Goal: Check status: Check status

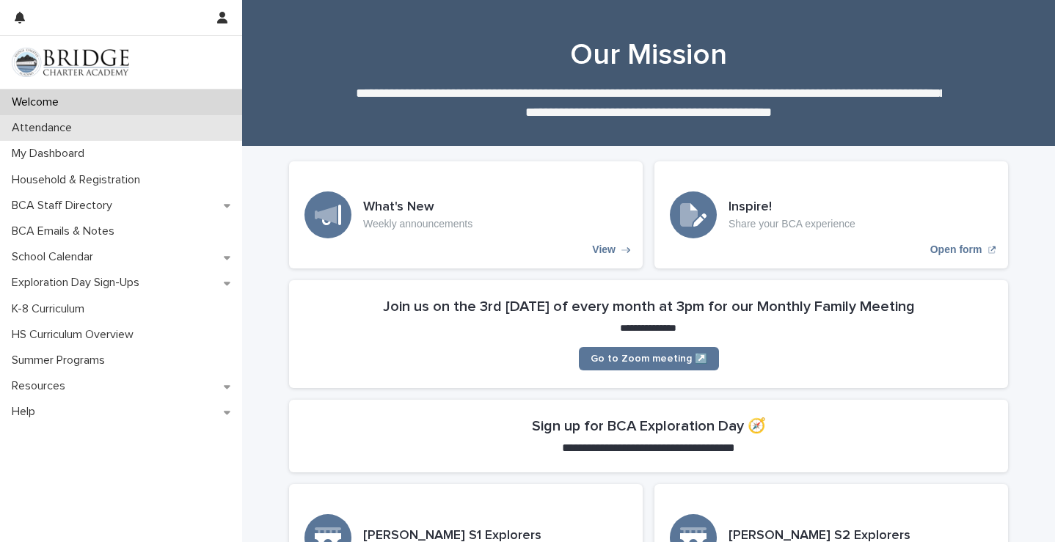
click at [144, 115] on div "Attendance" at bounding box center [121, 128] width 242 height 26
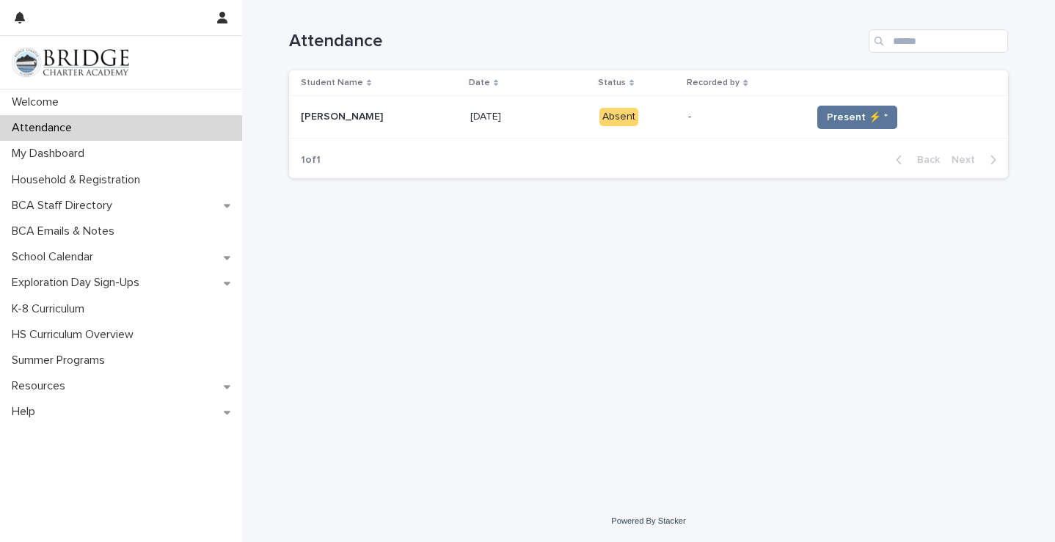
click at [854, 102] on td "Present ⚡ *" at bounding box center [907, 117] width 203 height 43
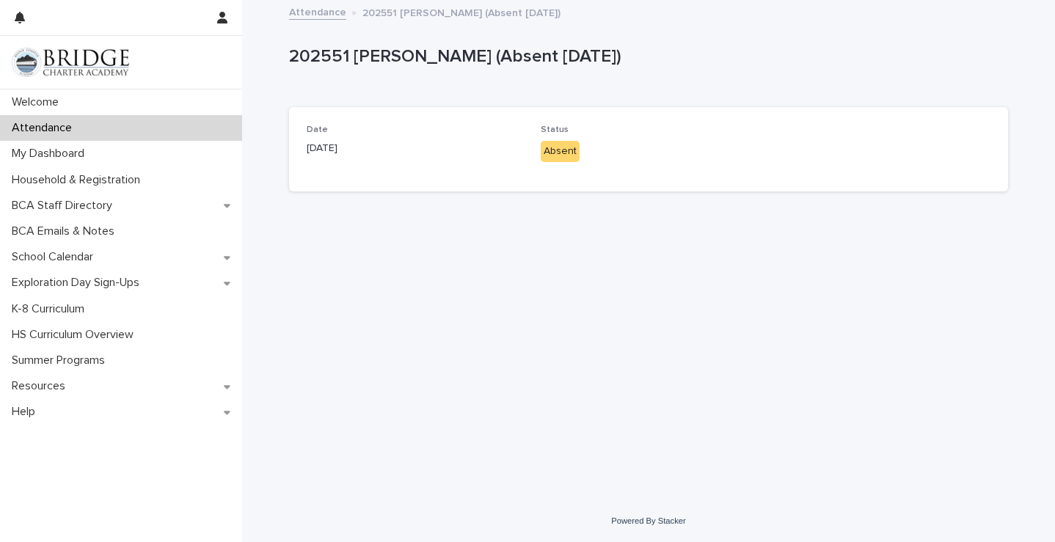
click at [570, 143] on div "Absent" at bounding box center [560, 151] width 39 height 21
click at [573, 152] on div "Absent" at bounding box center [560, 151] width 39 height 21
click at [70, 137] on div "Attendance" at bounding box center [121, 128] width 242 height 26
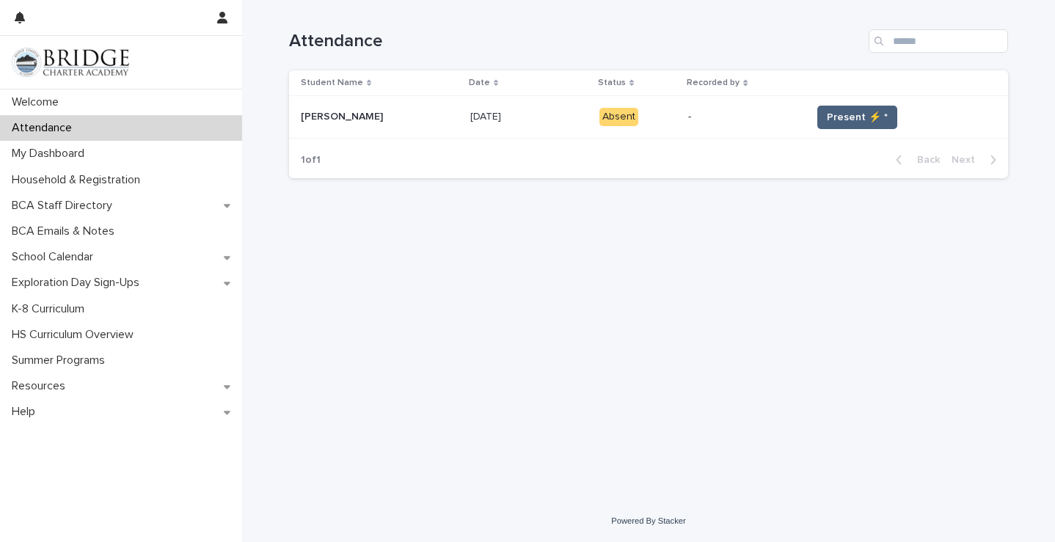
click at [874, 112] on span "Present ⚡ *" at bounding box center [857, 117] width 61 height 15
